Goal: Task Accomplishment & Management: Manage account settings

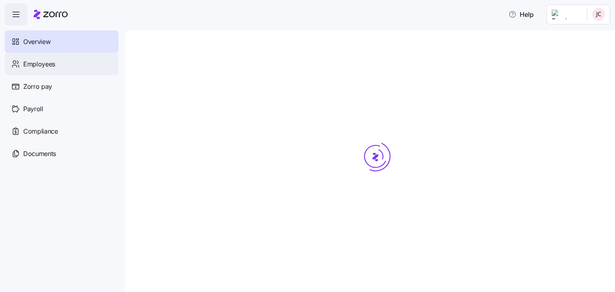
click at [49, 60] on span "Employees" at bounding box center [39, 64] width 32 height 10
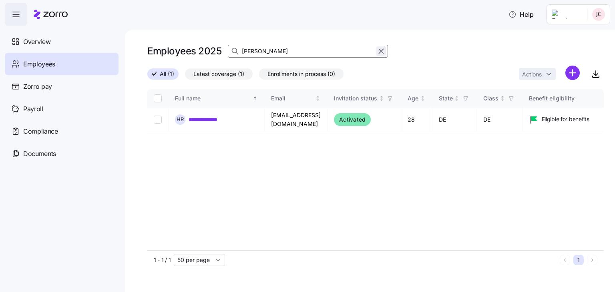
click at [380, 53] on icon "button" at bounding box center [381, 51] width 9 height 10
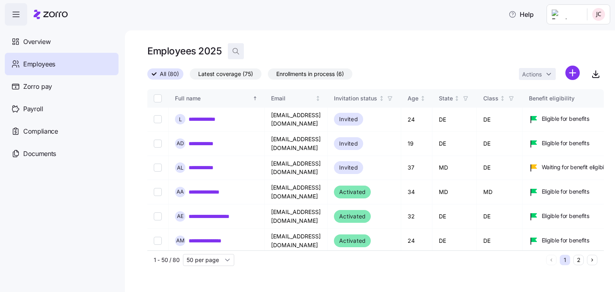
click at [236, 50] on icon "button" at bounding box center [236, 51] width 8 height 8
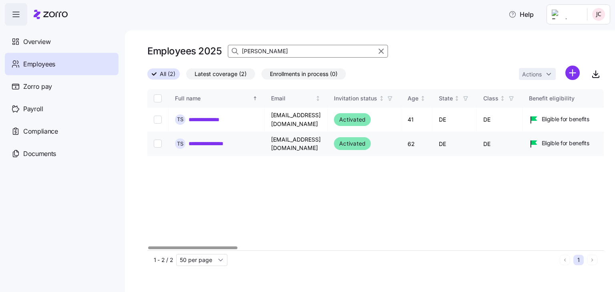
type input "[PERSON_NAME]"
click at [214, 142] on link "**********" at bounding box center [209, 144] width 43 height 8
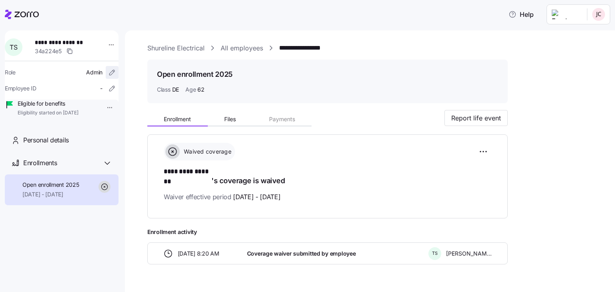
click at [108, 72] on icon "button" at bounding box center [112, 72] width 8 height 8
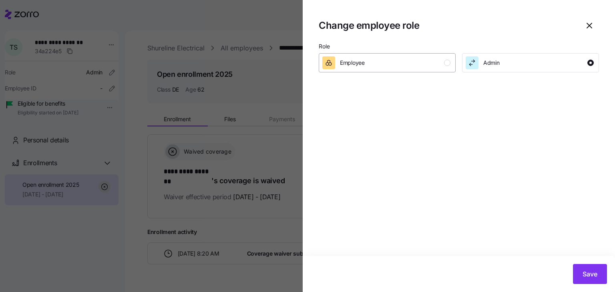
click at [448, 65] on div "button" at bounding box center [447, 63] width 6 height 6
click at [585, 270] on span "Save" at bounding box center [589, 274] width 15 height 10
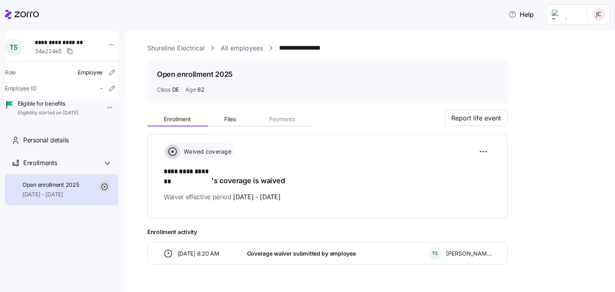
click at [243, 47] on link "All employees" at bounding box center [241, 48] width 42 height 10
